Goal: Information Seeking & Learning: Find specific fact

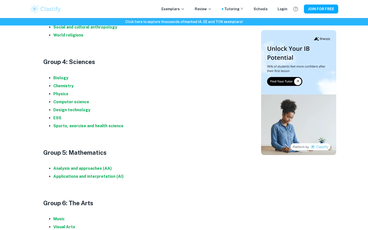
scroll to position [485, 0]
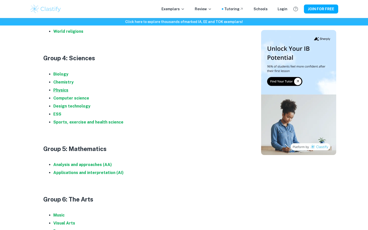
click at [60, 89] on strong "Physics" at bounding box center [60, 90] width 15 height 5
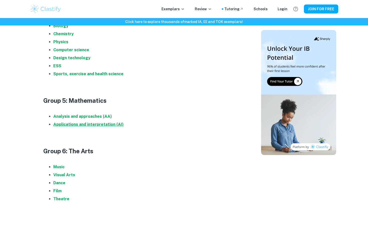
click at [97, 125] on strong "Applications and interpretation (AI)" at bounding box center [88, 124] width 70 height 5
click at [58, 167] on strong "Music" at bounding box center [58, 167] width 11 height 5
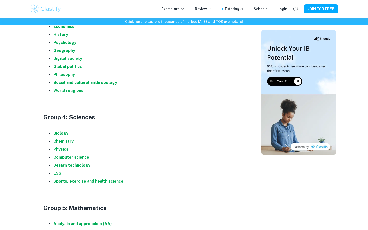
scroll to position [380, 0]
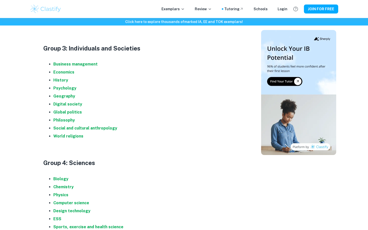
click at [59, 99] on li "Geography" at bounding box center [148, 96] width 190 height 8
click at [60, 97] on strong "Geography" at bounding box center [64, 96] width 22 height 5
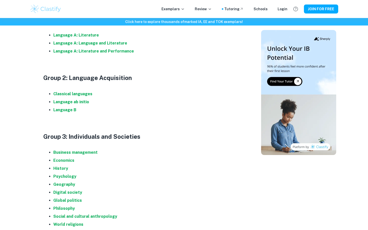
scroll to position [268, 0]
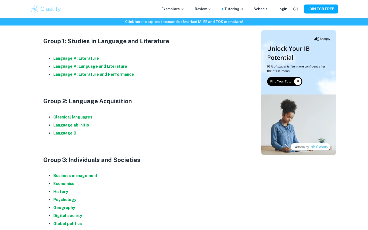
click at [64, 133] on strong "Language B" at bounding box center [64, 133] width 23 height 5
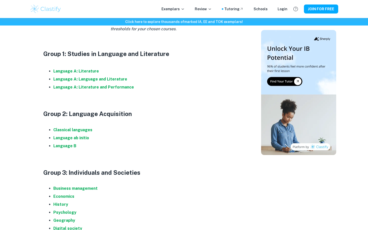
scroll to position [244, 0]
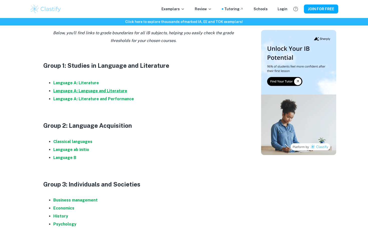
click at [82, 92] on strong "Language A: Language and Literature" at bounding box center [90, 91] width 74 height 5
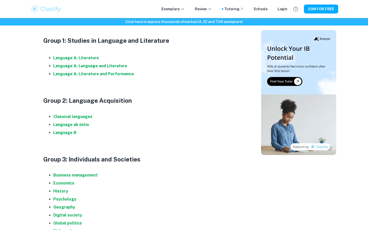
scroll to position [285, 0]
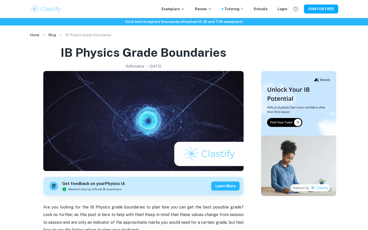
click at [113, 105] on img at bounding box center [143, 121] width 200 height 100
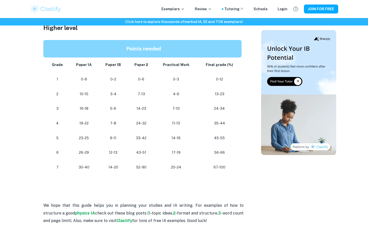
scroll to position [468, 0]
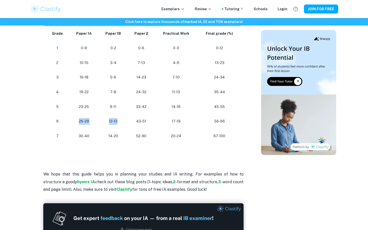
drag, startPoint x: 79, startPoint y: 123, endPoint x: 128, endPoint y: 123, distance: 48.8
click at [128, 123] on tr "[PHONE_NUMBER] [PHONE_NUMBER] 56-66" at bounding box center [143, 121] width 200 height 15
click at [128, 123] on td "12-13" at bounding box center [113, 121] width 29 height 15
drag, startPoint x: 128, startPoint y: 123, endPoint x: 76, endPoint y: 123, distance: 51.3
click at [76, 123] on tr "[PHONE_NUMBER] [PHONE_NUMBER] 56-66" at bounding box center [143, 121] width 200 height 15
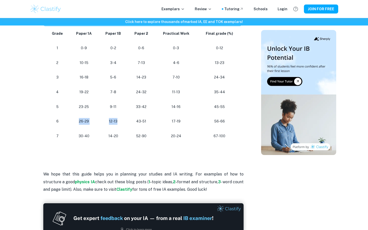
click at [76, 123] on p "26-29" at bounding box center [83, 121] width 21 height 7
drag, startPoint x: 67, startPoint y: 123, endPoint x: 187, endPoint y: 123, distance: 120.8
click at [184, 123] on tr "[PHONE_NUMBER] [PHONE_NUMBER] 56-66" at bounding box center [143, 121] width 200 height 15
click at [187, 123] on p "17-19" at bounding box center [176, 121] width 35 height 7
drag, startPoint x: 133, startPoint y: 122, endPoint x: 201, endPoint y: 122, distance: 68.0
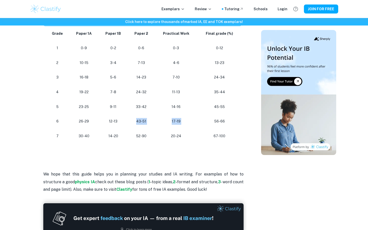
click at [201, 122] on tr "[PHONE_NUMBER] [PHONE_NUMBER] 56-66" at bounding box center [143, 121] width 200 height 15
click at [201, 122] on p "56-66" at bounding box center [219, 121] width 36 height 7
drag, startPoint x: 131, startPoint y: 121, endPoint x: 208, endPoint y: 121, distance: 76.8
click at [208, 121] on tr "[PHONE_NUMBER] [PHONE_NUMBER] 56-66" at bounding box center [143, 121] width 200 height 15
click at [208, 121] on p "56-66" at bounding box center [219, 121] width 36 height 7
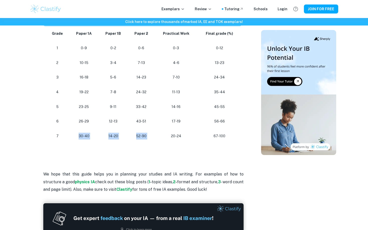
drag, startPoint x: 68, startPoint y: 138, endPoint x: 171, endPoint y: 138, distance: 102.8
click at [169, 138] on tr "[PHONE_NUMBER] [PHONE_NUMBER] 67-100" at bounding box center [143, 136] width 200 height 15
click at [171, 138] on p "20-24" at bounding box center [176, 136] width 35 height 7
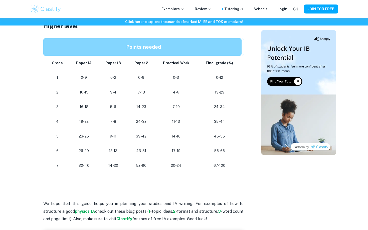
scroll to position [441, 0]
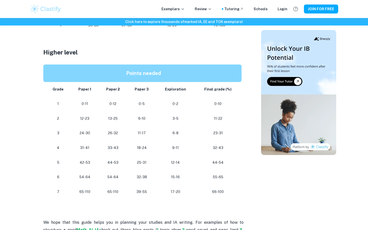
scroll to position [415, 0]
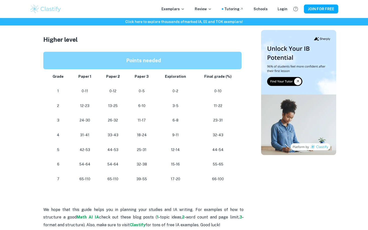
click at [153, 156] on td "25-31" at bounding box center [141, 150] width 29 height 15
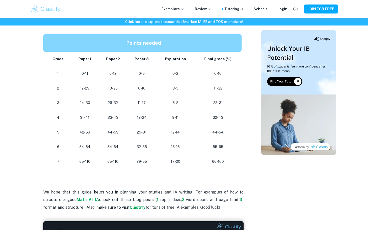
scroll to position [444, 0]
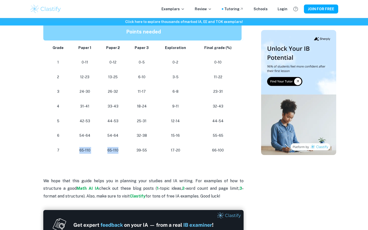
drag, startPoint x: 80, startPoint y: 148, endPoint x: 170, endPoint y: 148, distance: 90.1
click at [170, 148] on tr "7 65-110 65-110 39-55 17-20 66-100" at bounding box center [143, 150] width 200 height 15
click at [170, 148] on p "17-20" at bounding box center [175, 150] width 30 height 7
drag, startPoint x: 170, startPoint y: 148, endPoint x: 99, endPoint y: 148, distance: 70.5
click at [102, 148] on tr "7 65-110 65-110 39-55 17-20 66-100" at bounding box center [143, 150] width 200 height 15
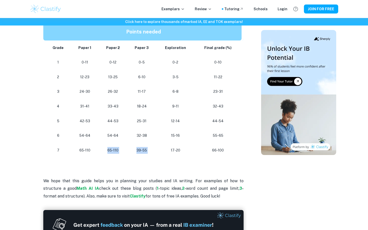
click at [99, 148] on td "65-110" at bounding box center [113, 150] width 29 height 15
drag, startPoint x: 87, startPoint y: 148, endPoint x: 182, endPoint y: 157, distance: 95.4
click at [182, 157] on tr "7 65-110 65-110 39-55 17-20 66-100" at bounding box center [143, 150] width 200 height 15
click at [182, 157] on td "17-20" at bounding box center [175, 150] width 38 height 15
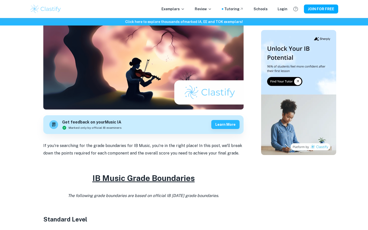
click at [96, 158] on p at bounding box center [143, 161] width 200 height 8
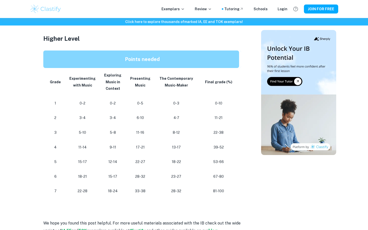
scroll to position [405, 0]
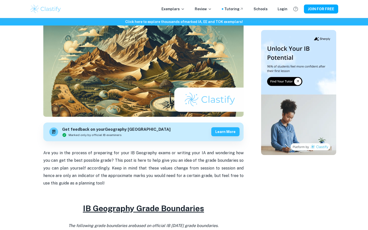
scroll to position [170, 0]
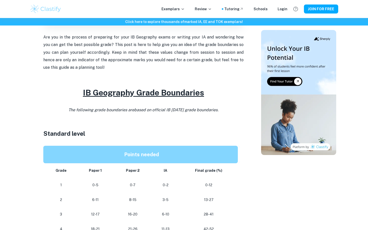
click at [95, 87] on h2 "IB Geography Grade Boundaries" at bounding box center [143, 93] width 200 height 12
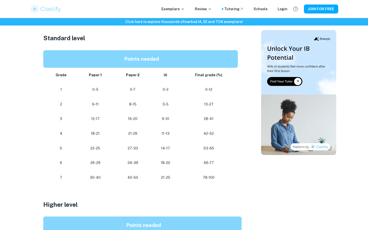
scroll to position [293, 0]
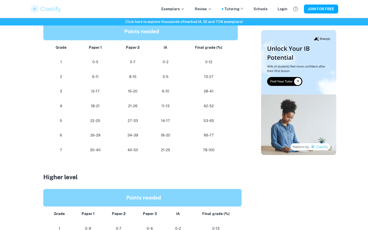
drag, startPoint x: 143, startPoint y: 132, endPoint x: 190, endPoint y: 132, distance: 46.8
click at [190, 132] on tr "6 26-29 34-39 18-20 66-77" at bounding box center [141, 135] width 196 height 15
click at [190, 132] on p "66-77" at bounding box center [208, 135] width 50 height 7
drag, startPoint x: 87, startPoint y: 138, endPoint x: 166, endPoint y: 137, distance: 78.8
click at [165, 137] on tr "6 26-29 34-39 18-20 66-77" at bounding box center [141, 135] width 196 height 15
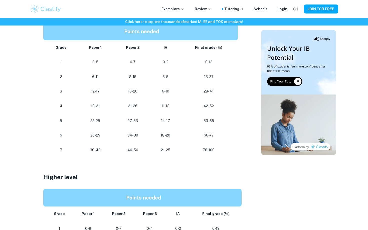
click at [166, 137] on p "18-20" at bounding box center [165, 135] width 20 height 7
drag, startPoint x: 181, startPoint y: 137, endPoint x: 125, endPoint y: 137, distance: 56.0
click at [127, 137] on tr "6 26-29 34-39 18-20 66-77" at bounding box center [141, 135] width 196 height 15
click at [125, 137] on p "34-39" at bounding box center [132, 135] width 29 height 7
drag, startPoint x: 79, startPoint y: 137, endPoint x: 190, endPoint y: 137, distance: 111.6
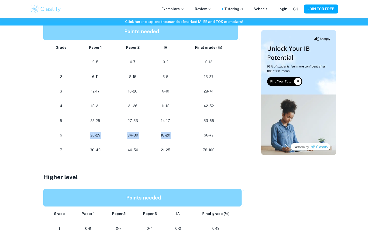
click at [190, 137] on tr "6 26-29 34-39 18-20 66-77" at bounding box center [141, 135] width 196 height 15
click at [193, 137] on p "66-77" at bounding box center [208, 135] width 50 height 7
drag, startPoint x: 225, startPoint y: 132, endPoint x: 121, endPoint y: 132, distance: 103.6
click at [121, 132] on tr "6 26-29 34-39 18-20 66-77" at bounding box center [141, 135] width 196 height 15
click at [121, 132] on p "34-39" at bounding box center [132, 135] width 29 height 7
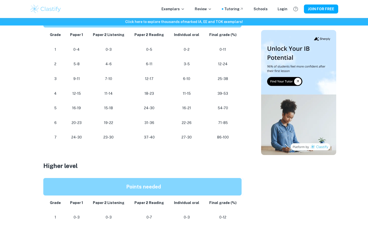
scroll to position [455, 0]
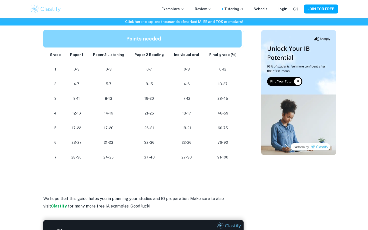
click at [135, 148] on td "32-36" at bounding box center [149, 142] width 40 height 15
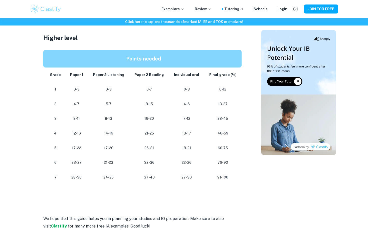
scroll to position [445, 0]
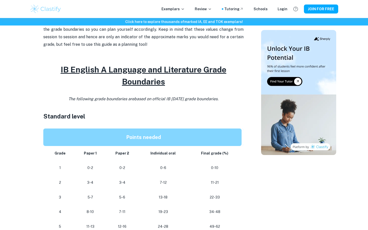
scroll to position [292, 0]
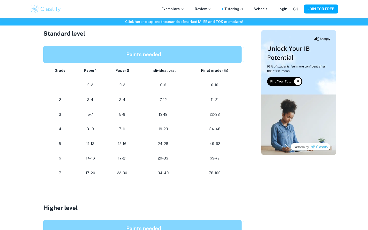
click at [32, 117] on div "IB English A Language and Literature Grade Boundaries By [PERSON_NAME] • [DATE]…" at bounding box center [143, 105] width 223 height 705
drag, startPoint x: 210, startPoint y: 157, endPoint x: 229, endPoint y: 157, distance: 18.5
click at [229, 157] on p "63-77" at bounding box center [215, 158] width 46 height 7
